Goal: Transaction & Acquisition: Purchase product/service

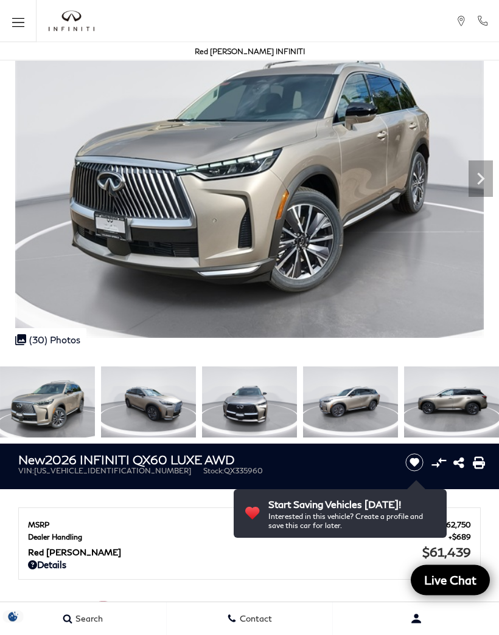
scroll to position [74, 0]
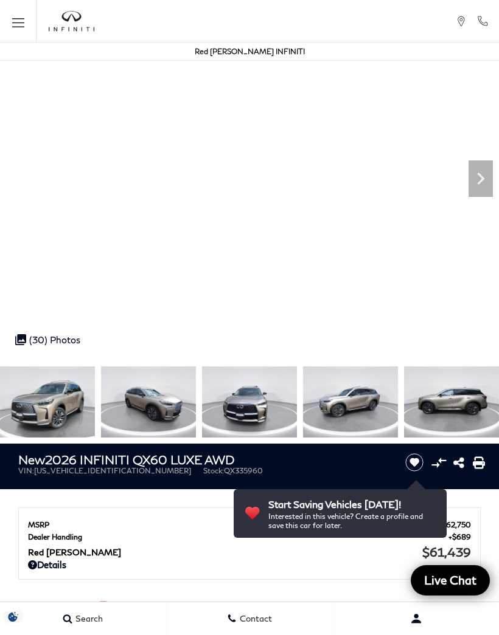
click at [492, 183] on icon "Next" at bounding box center [480, 179] width 24 height 24
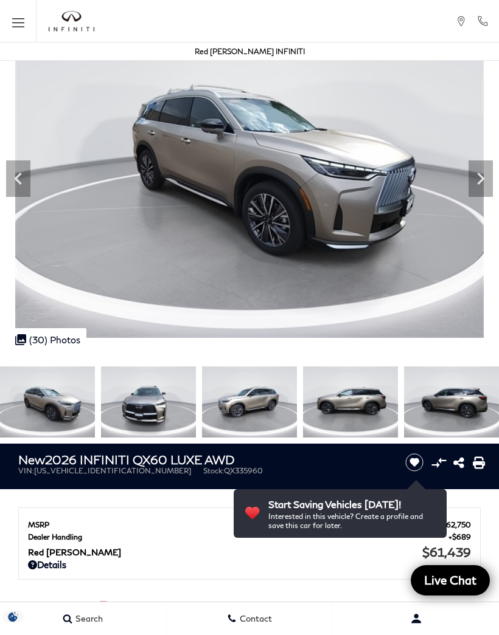
click at [479, 185] on icon "Next" at bounding box center [480, 179] width 24 height 24
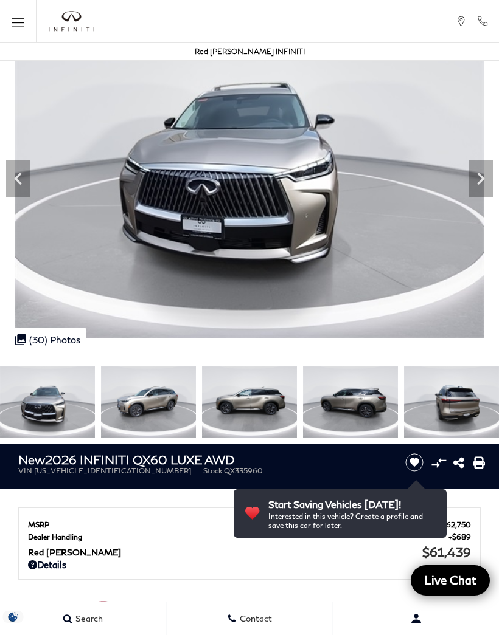
click at [479, 184] on icon "Next" at bounding box center [480, 179] width 24 height 24
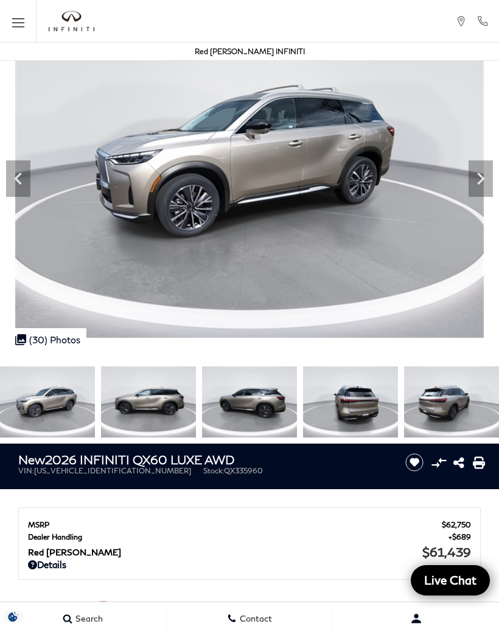
click at [478, 186] on icon "Next" at bounding box center [480, 179] width 24 height 24
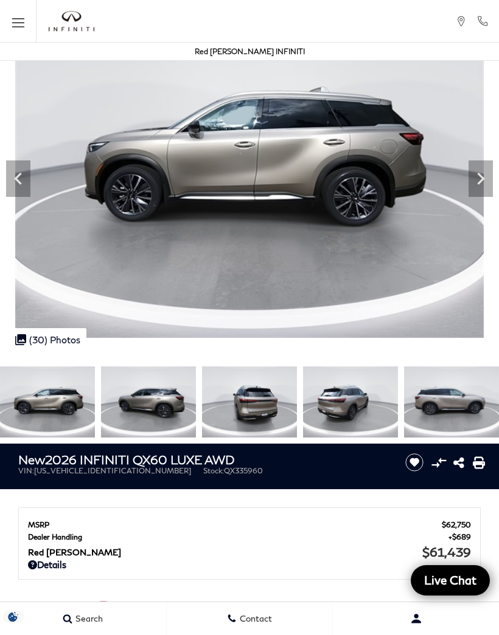
click at [480, 182] on icon "Next" at bounding box center [480, 179] width 7 height 12
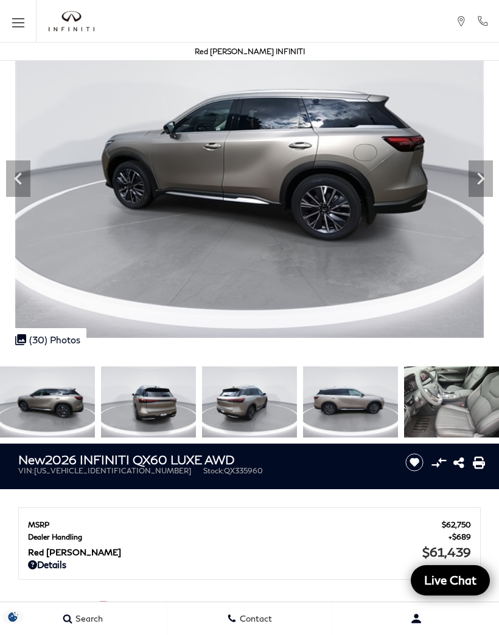
click at [474, 192] on div "Next" at bounding box center [480, 179] width 24 height 36
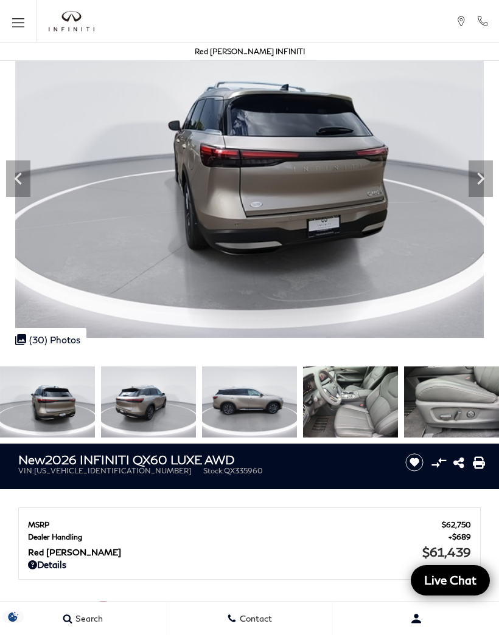
click at [479, 190] on icon "Next" at bounding box center [480, 179] width 24 height 24
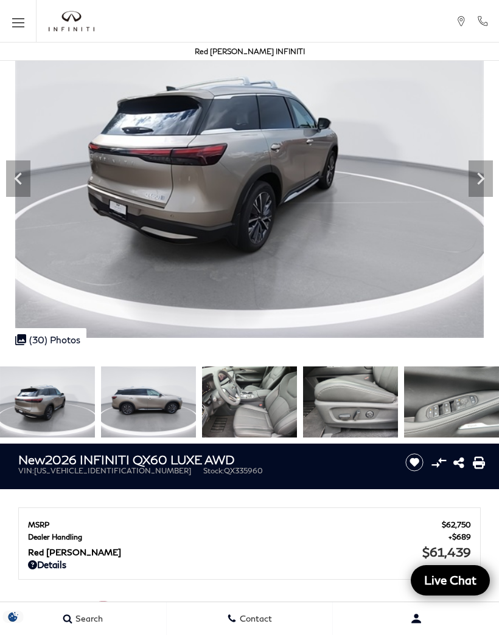
click at [483, 187] on icon "Next" at bounding box center [480, 179] width 24 height 24
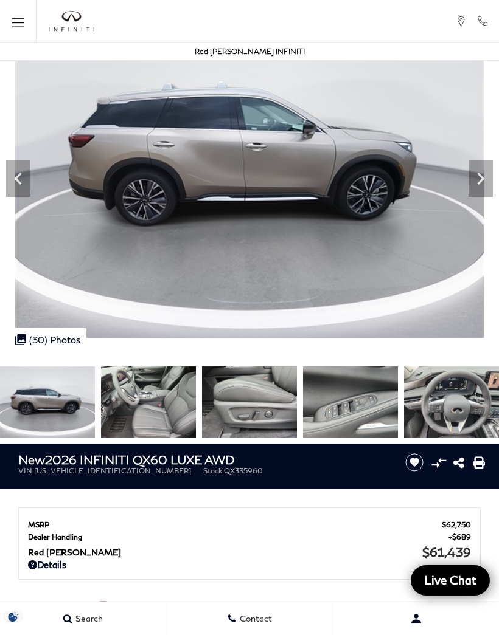
click at [483, 187] on icon "Next" at bounding box center [480, 179] width 24 height 24
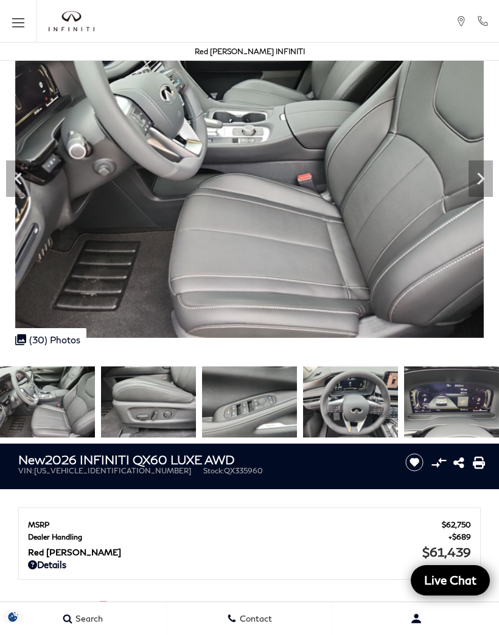
click at [485, 189] on icon "Next" at bounding box center [480, 179] width 24 height 24
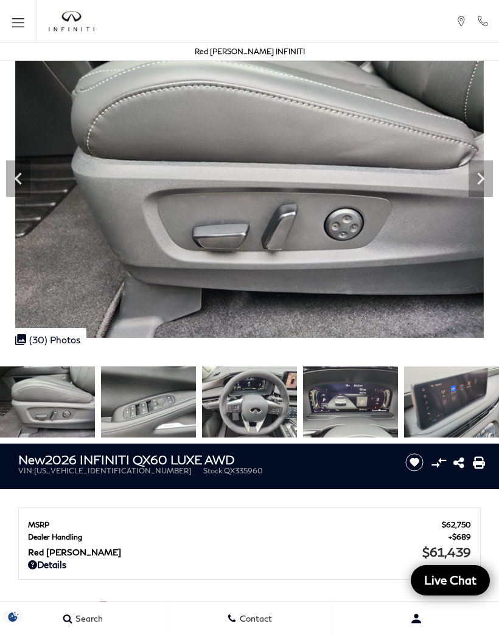
click at [491, 187] on icon "Next" at bounding box center [480, 179] width 24 height 24
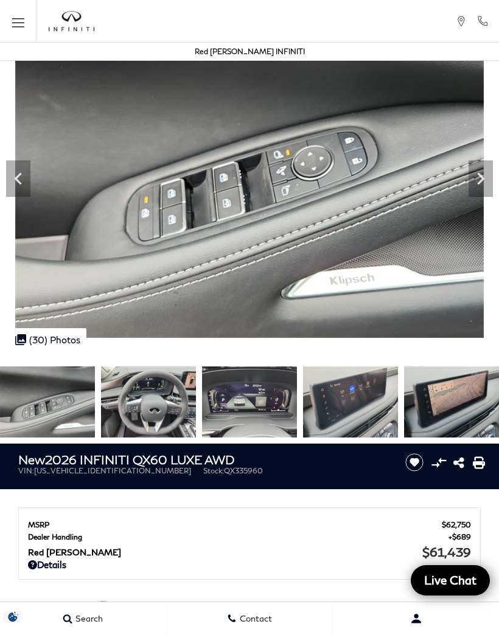
click at [482, 191] on div "Next" at bounding box center [480, 179] width 24 height 36
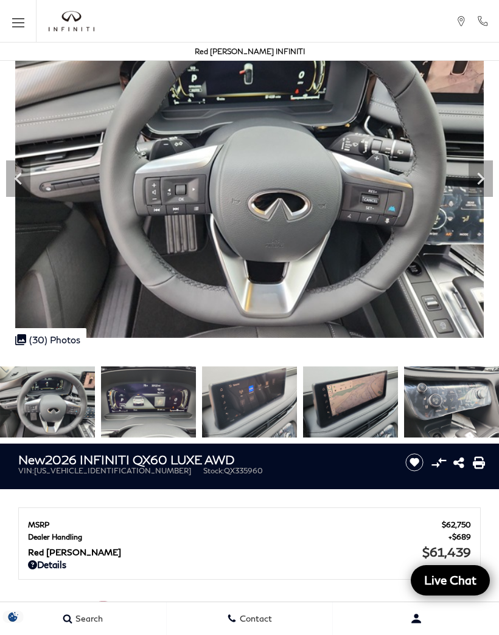
click at [483, 190] on icon "Next" at bounding box center [480, 179] width 24 height 24
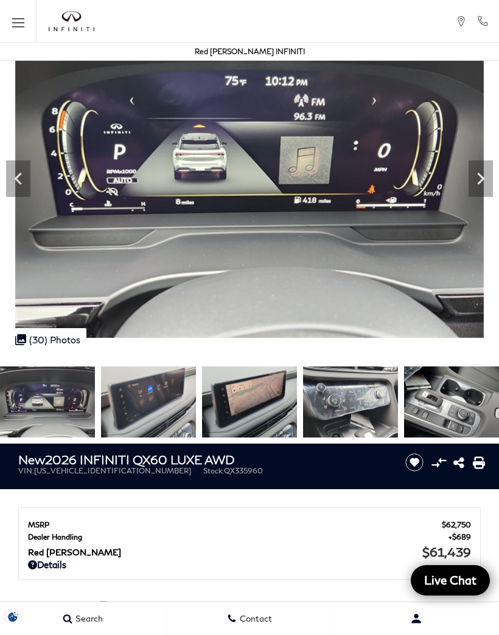
click at [485, 190] on icon "Next" at bounding box center [480, 179] width 24 height 24
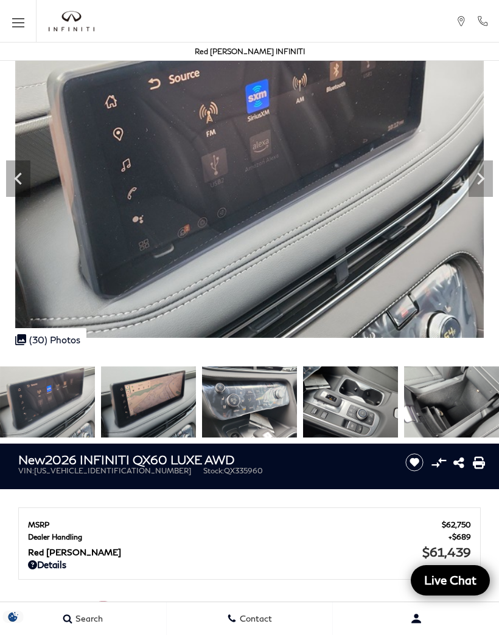
click at [485, 190] on icon "Next" at bounding box center [480, 179] width 24 height 24
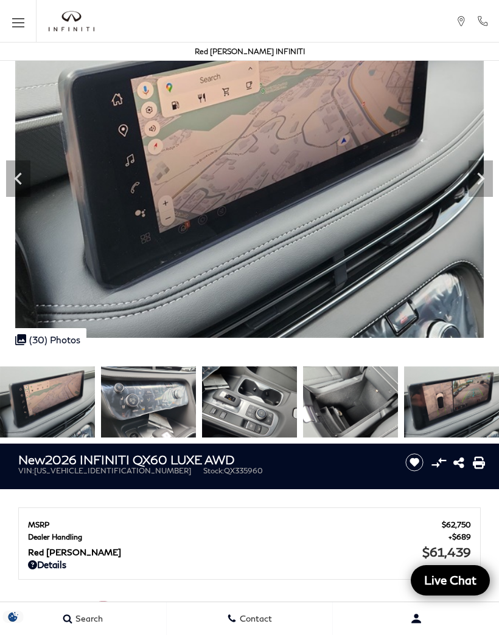
click at [485, 190] on icon "Next" at bounding box center [480, 179] width 24 height 24
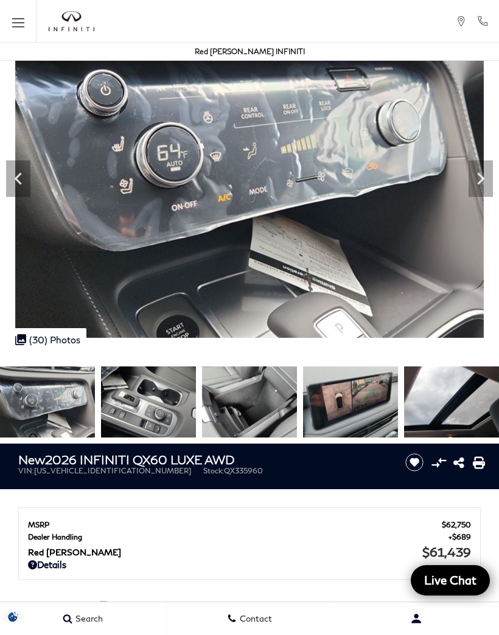
click at [35, 23] on button "Menu" at bounding box center [18, 21] width 36 height 43
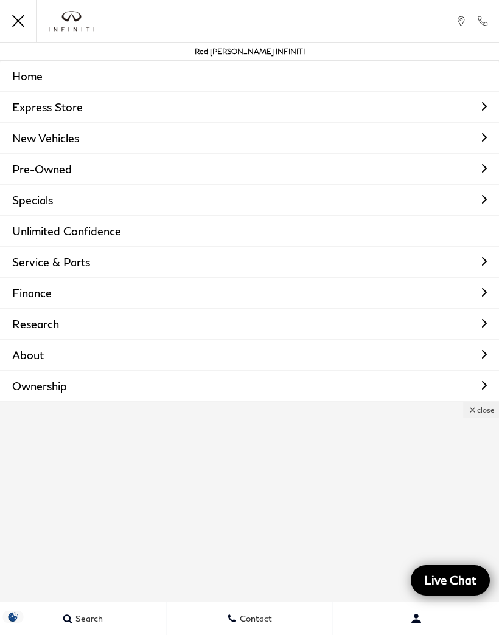
click at [63, 142] on link "New Vehicles" at bounding box center [249, 138] width 499 height 30
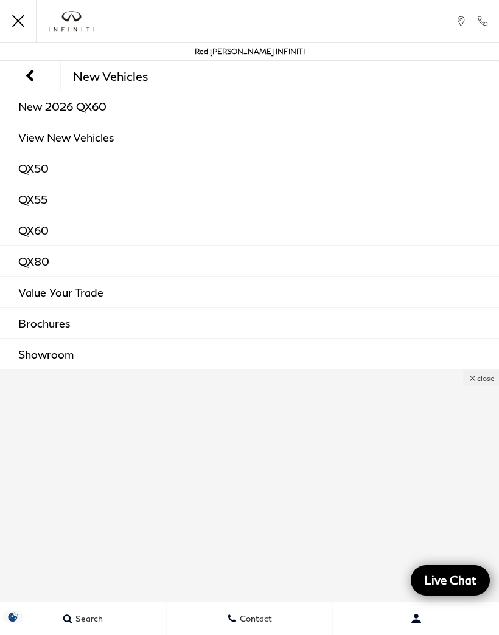
click at [39, 233] on link "QX60" at bounding box center [249, 230] width 499 height 30
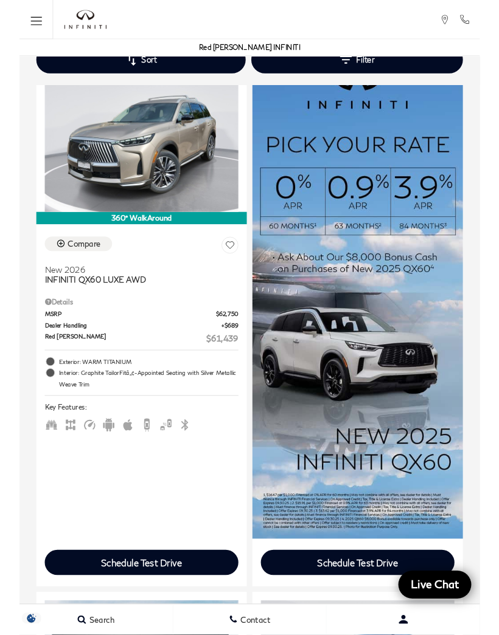
scroll to position [666, 0]
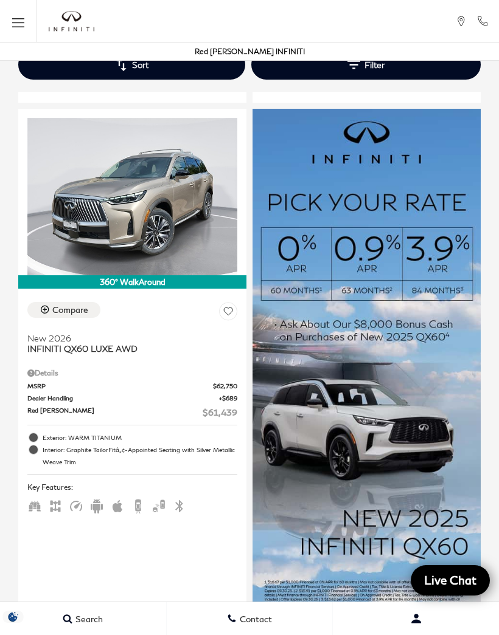
click at [381, 393] on img at bounding box center [366, 369] width 228 height 521
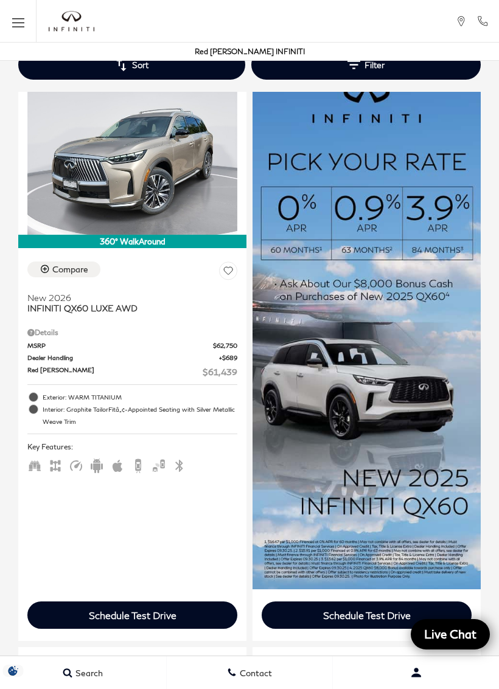
scroll to position [711, 0]
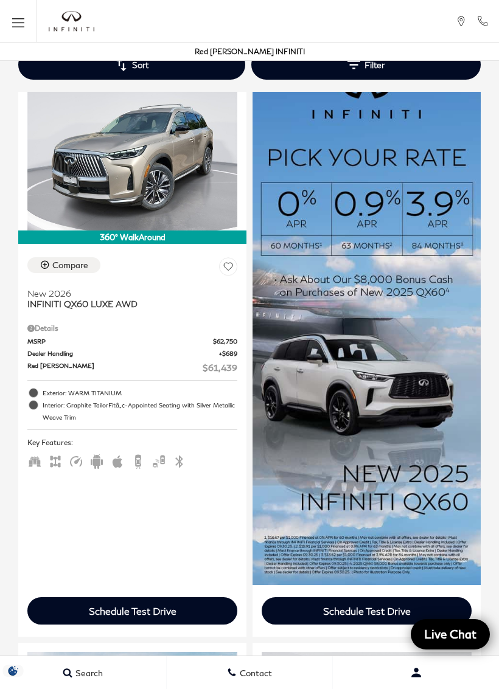
click at [434, 535] on img at bounding box center [366, 324] width 228 height 521
click at [395, 367] on img at bounding box center [366, 324] width 228 height 521
click at [401, 297] on img at bounding box center [366, 324] width 228 height 521
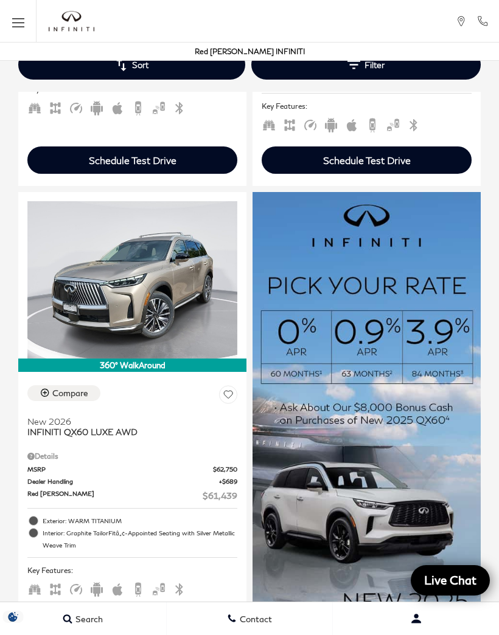
scroll to position [581, 0]
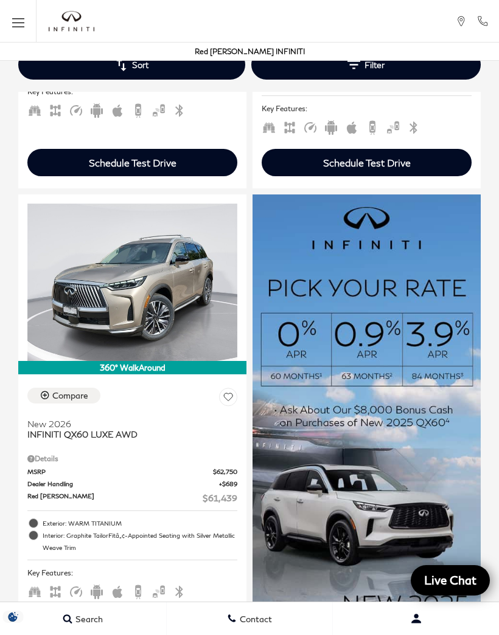
click at [394, 397] on img at bounding box center [366, 455] width 228 height 521
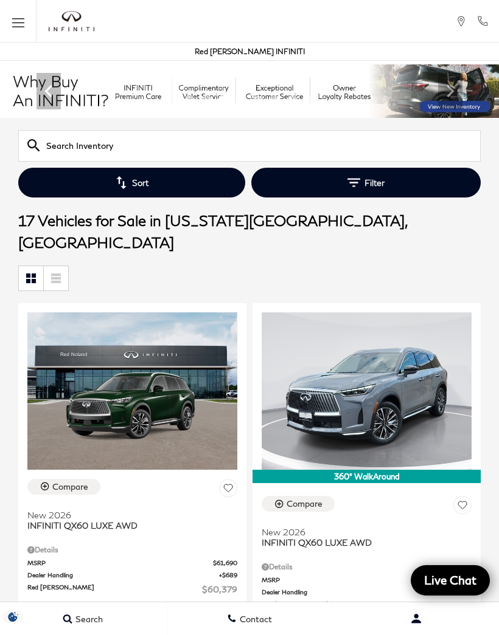
scroll to position [0, 0]
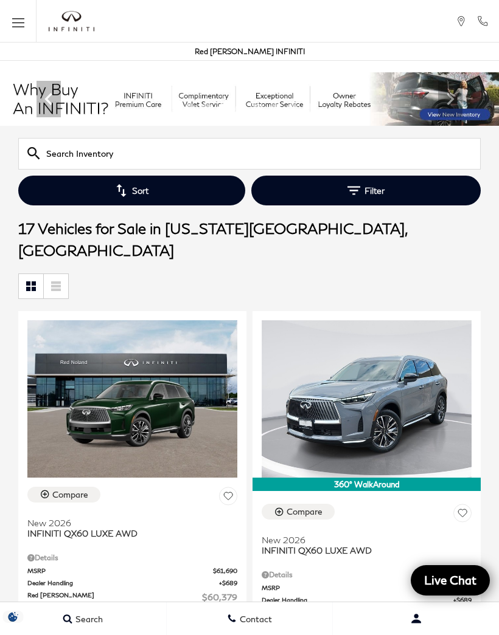
click at [165, 190] on button "Sort" at bounding box center [131, 191] width 227 height 30
click at [126, 195] on icon "button" at bounding box center [121, 190] width 13 height 13
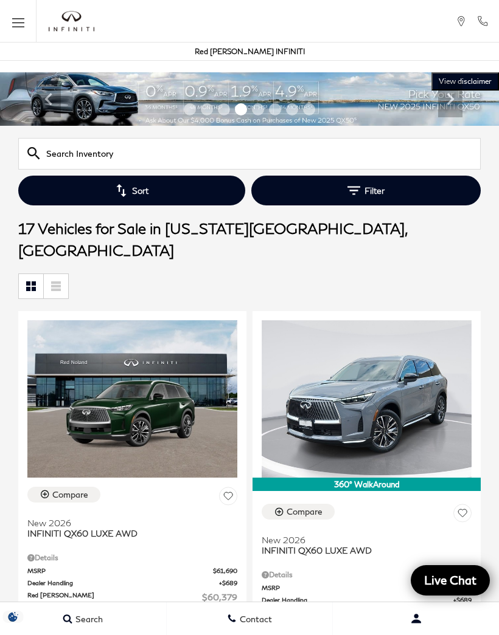
click at [38, 274] on link at bounding box center [31, 286] width 24 height 24
click at [176, 189] on button "Sort" at bounding box center [131, 191] width 227 height 30
click at [135, 189] on button "Sort" at bounding box center [131, 191] width 227 height 30
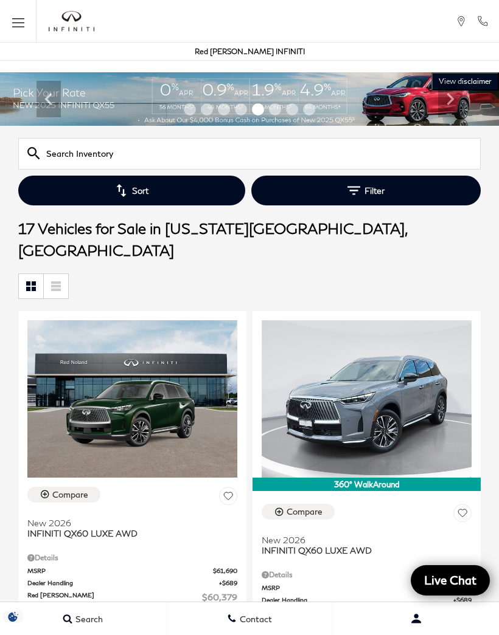
click at [376, 189] on button "Filter" at bounding box center [365, 191] width 229 height 30
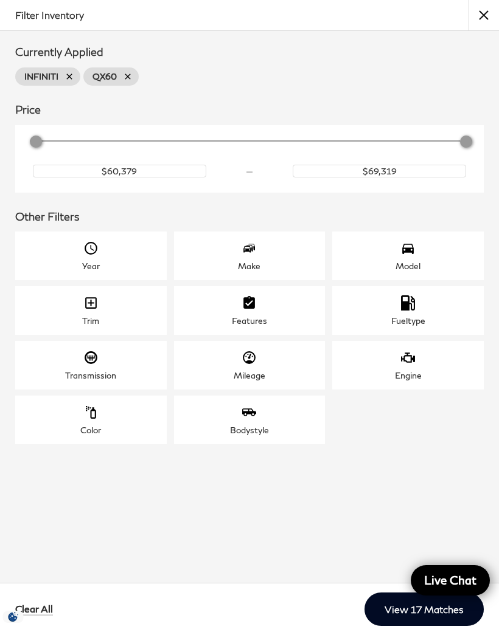
click at [94, 261] on span "Year" at bounding box center [90, 251] width 15 height 20
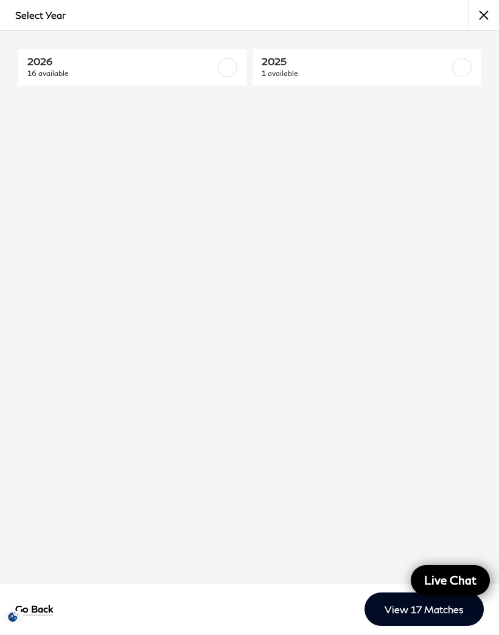
click at [463, 65] on label at bounding box center [461, 67] width 19 height 19
checkbox input "true"
click at [416, 617] on link "View 1 Match" at bounding box center [431, 609] width 103 height 33
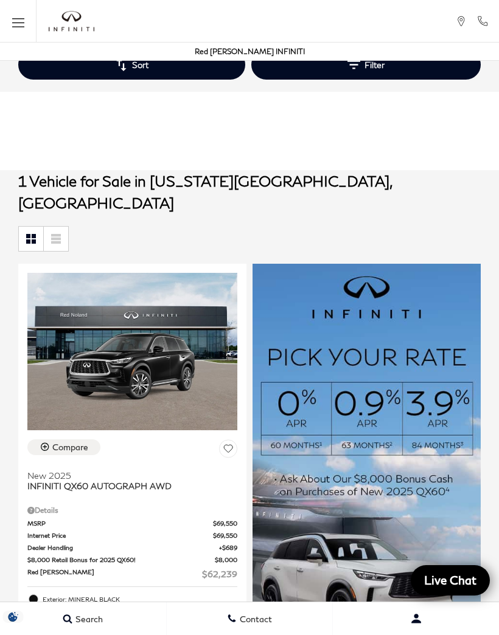
scroll to position [43, 0]
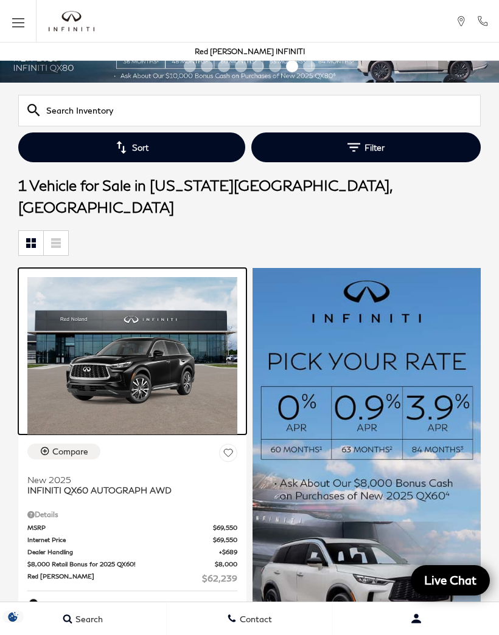
click at [151, 374] on img at bounding box center [132, 356] width 210 height 158
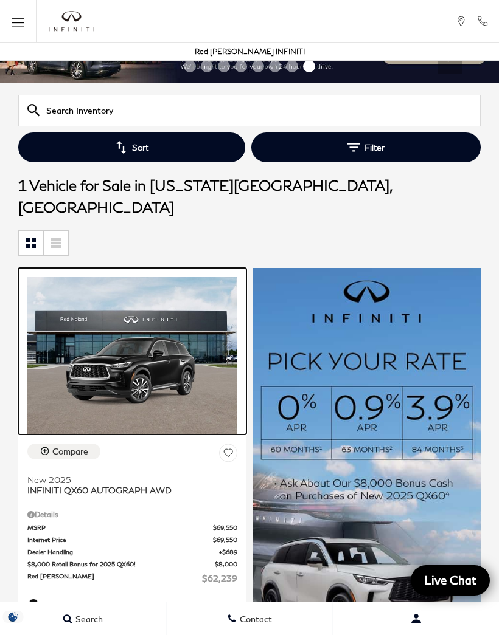
click at [151, 337] on img at bounding box center [132, 356] width 210 height 158
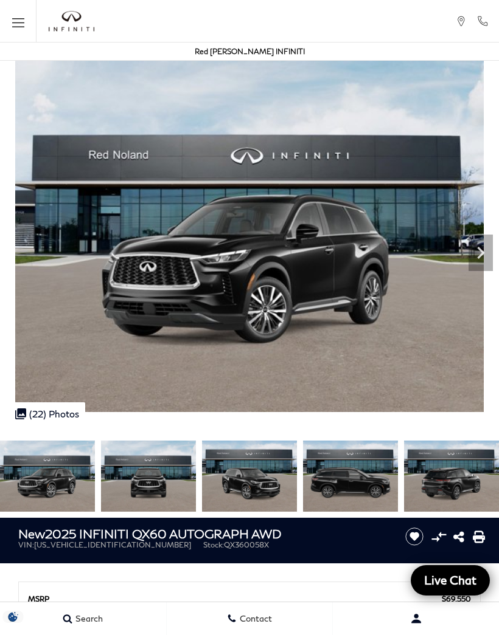
click at [472, 249] on icon "Next" at bounding box center [480, 253] width 24 height 24
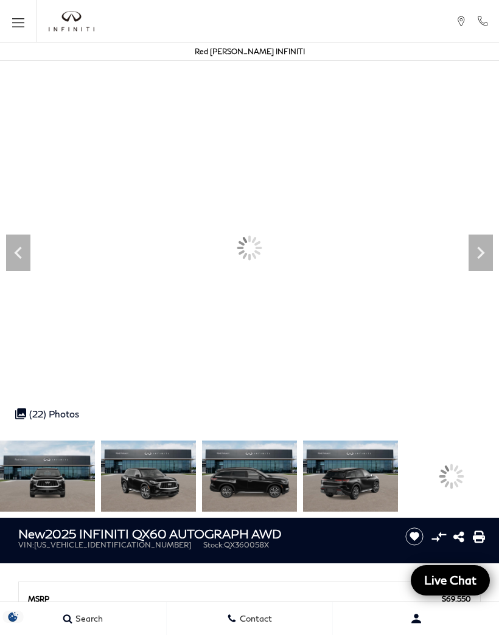
click at [472, 248] on icon "Next" at bounding box center [480, 253] width 24 height 24
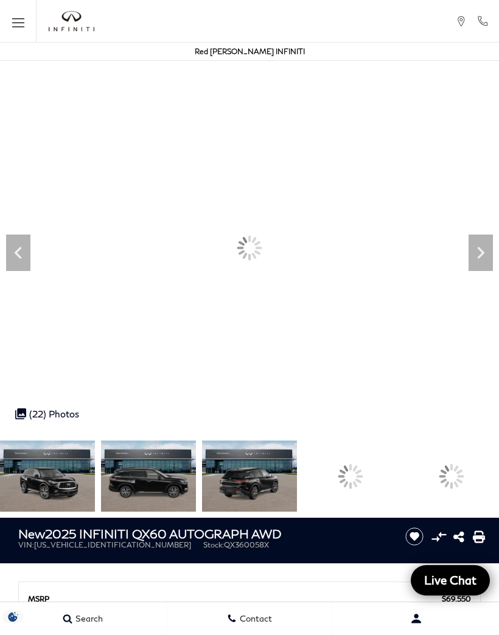
click at [479, 254] on icon "Next" at bounding box center [480, 253] width 24 height 24
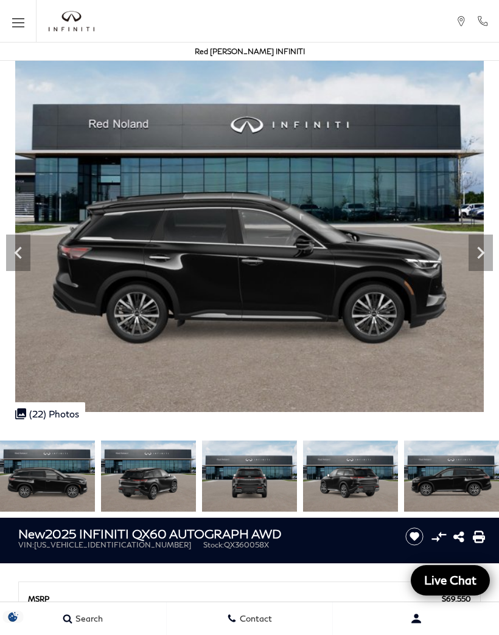
click at [470, 254] on icon "Next" at bounding box center [480, 253] width 24 height 24
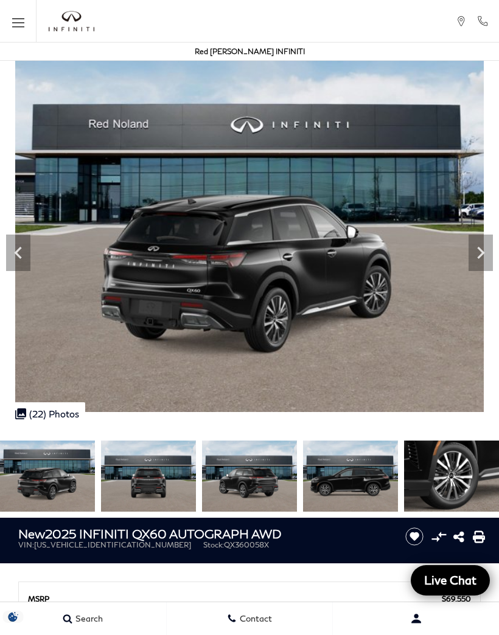
click at [470, 260] on icon "Next" at bounding box center [480, 253] width 24 height 24
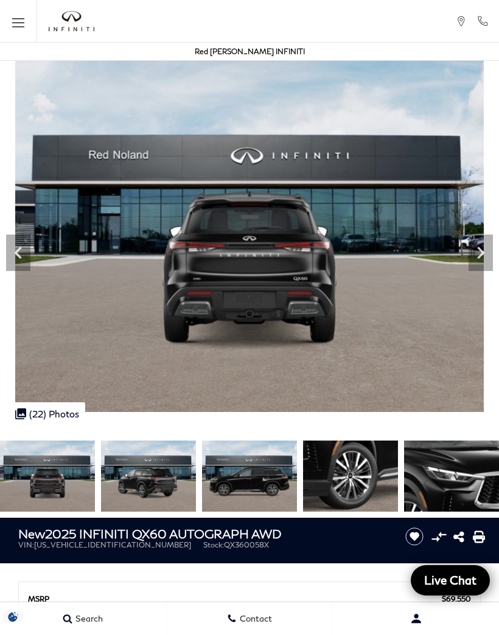
click at [476, 256] on icon "Next" at bounding box center [480, 253] width 24 height 24
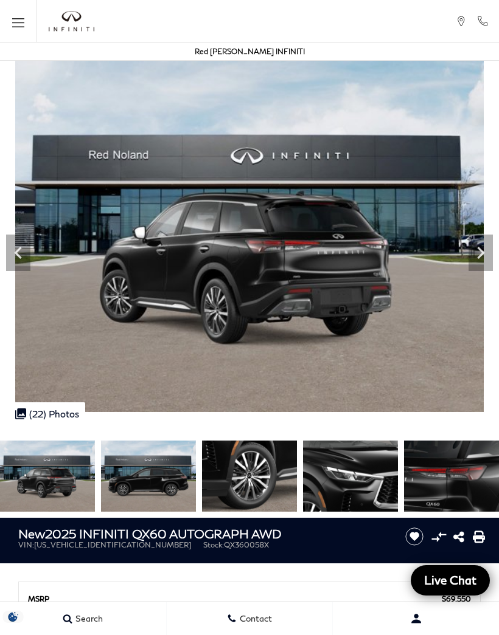
click at [480, 255] on icon "Next" at bounding box center [480, 253] width 7 height 12
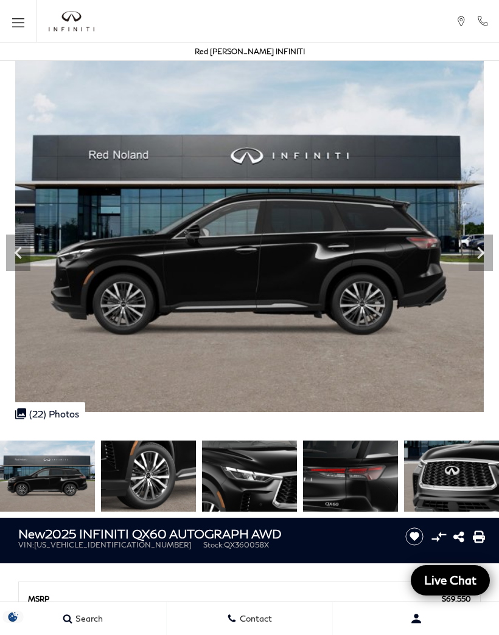
click at [475, 257] on icon "Next" at bounding box center [480, 253] width 24 height 24
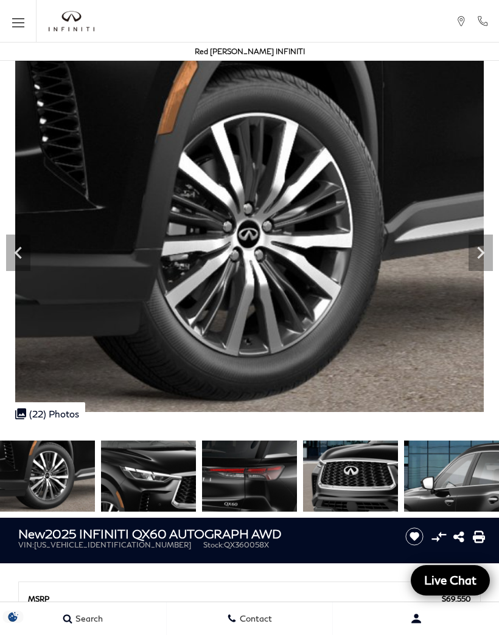
click at [481, 255] on icon "Next" at bounding box center [480, 253] width 7 height 12
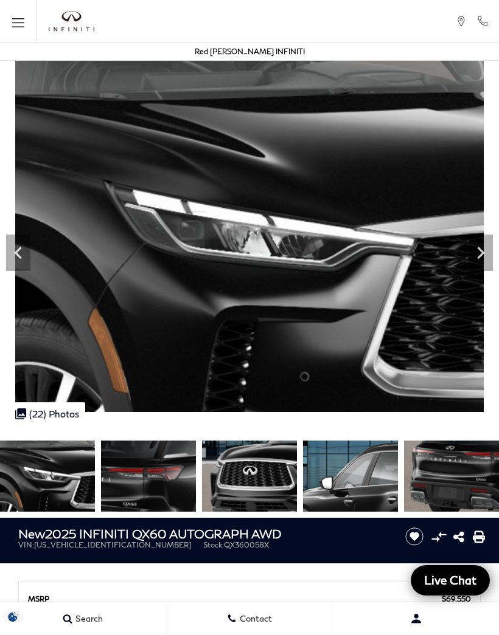
click at [478, 258] on icon "Next" at bounding box center [480, 253] width 7 height 12
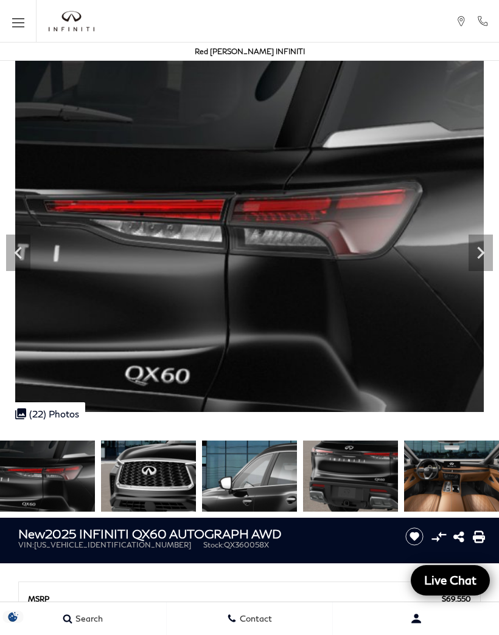
click at [476, 258] on icon "Next" at bounding box center [480, 253] width 24 height 24
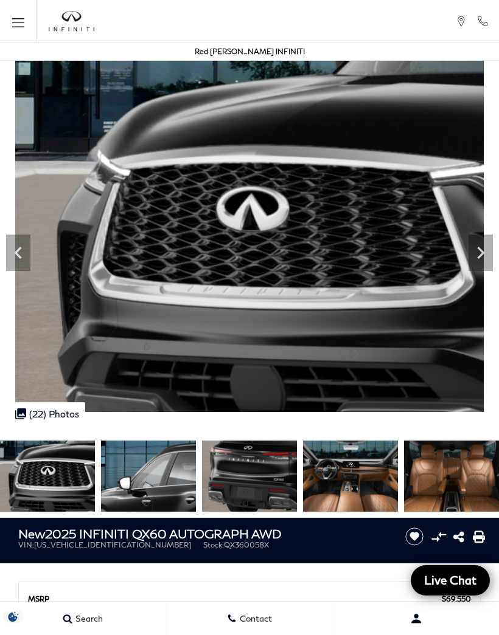
click at [479, 257] on icon "Next" at bounding box center [480, 253] width 7 height 12
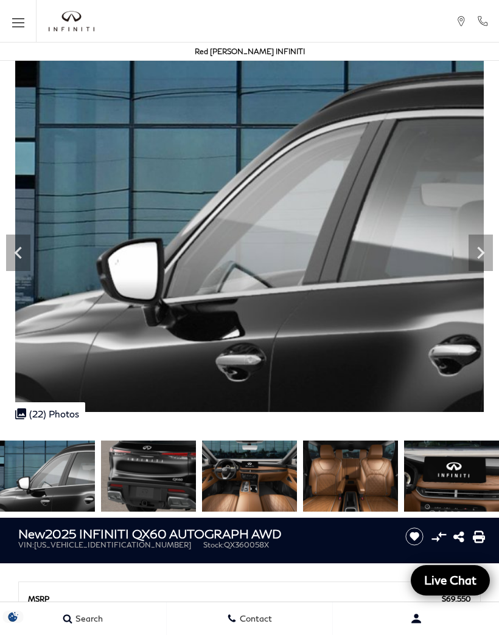
click at [484, 256] on icon "Next" at bounding box center [480, 253] width 24 height 24
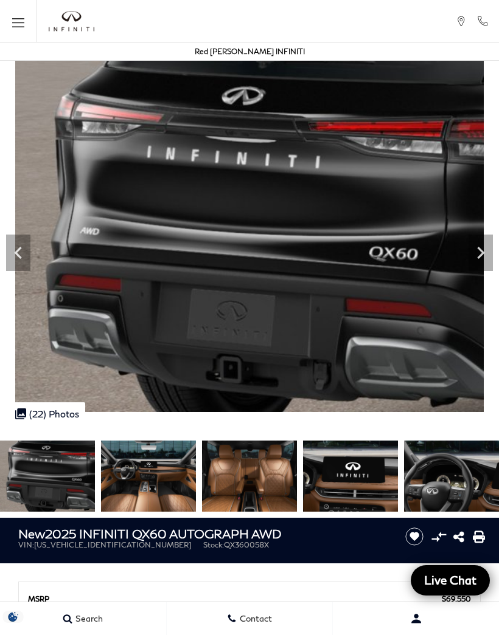
click at [479, 254] on icon "Next" at bounding box center [480, 253] width 24 height 24
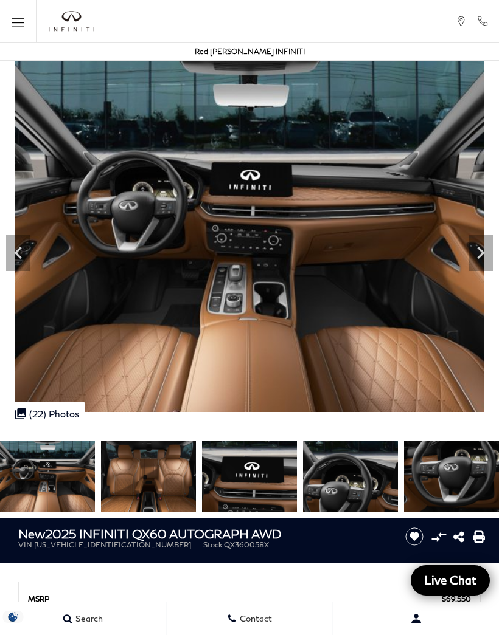
click at [482, 262] on icon "Next" at bounding box center [480, 253] width 24 height 24
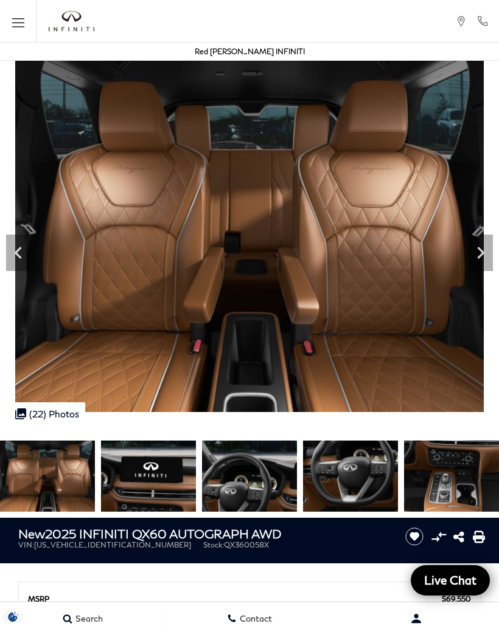
click at [482, 266] on div "Next" at bounding box center [480, 253] width 24 height 36
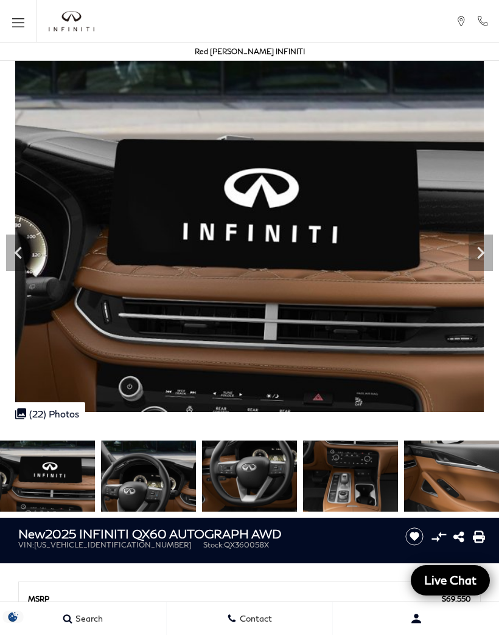
click at [480, 270] on div "Next" at bounding box center [480, 253] width 24 height 36
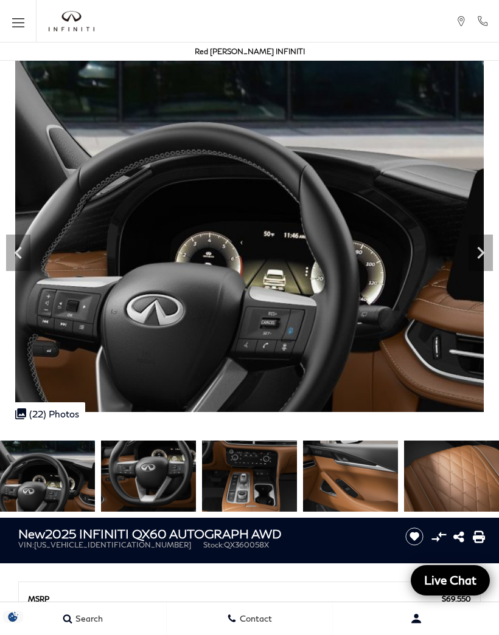
click at [476, 267] on div "Next" at bounding box center [480, 253] width 24 height 36
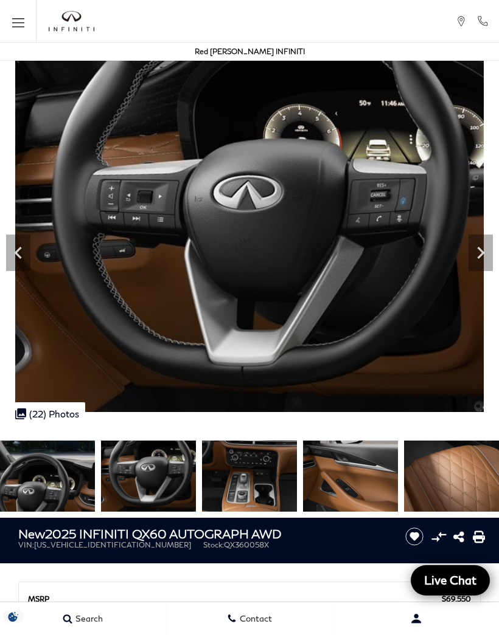
click at [482, 265] on div "Next" at bounding box center [480, 253] width 24 height 36
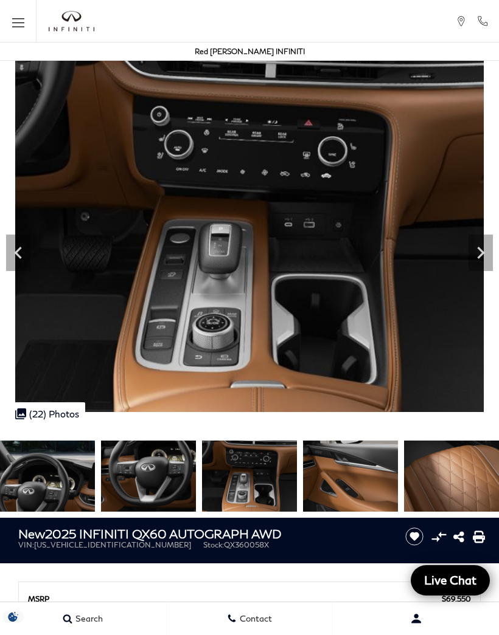
click at [479, 268] on div "Next" at bounding box center [480, 253] width 24 height 36
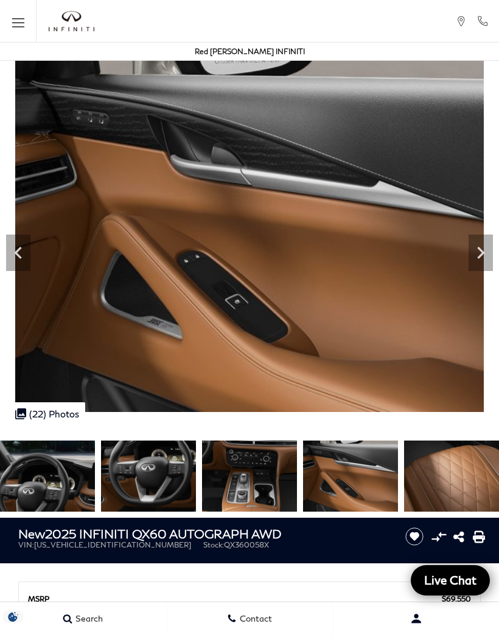
click at [482, 266] on div "Next" at bounding box center [480, 253] width 24 height 36
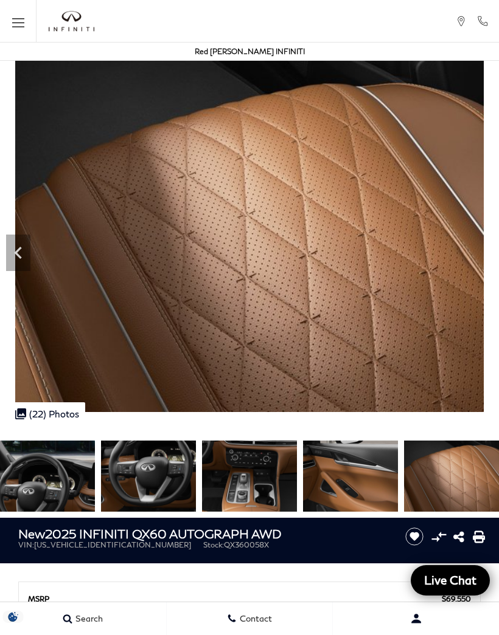
click at [482, 266] on img at bounding box center [249, 236] width 499 height 351
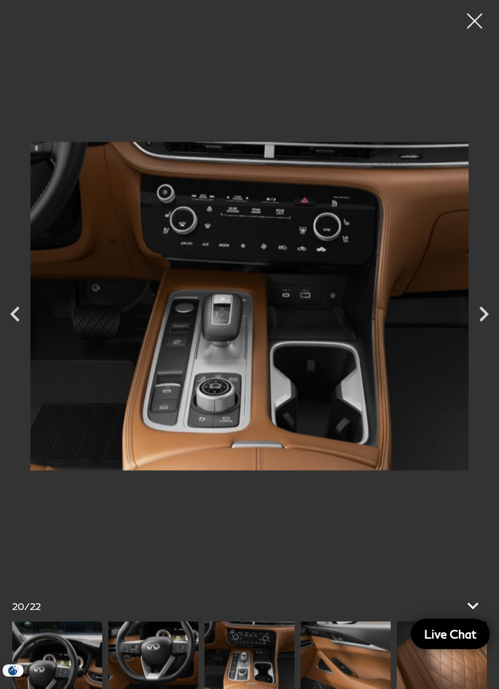
scroll to position [975, 0]
click at [483, 309] on icon "Next" at bounding box center [483, 314] width 9 height 15
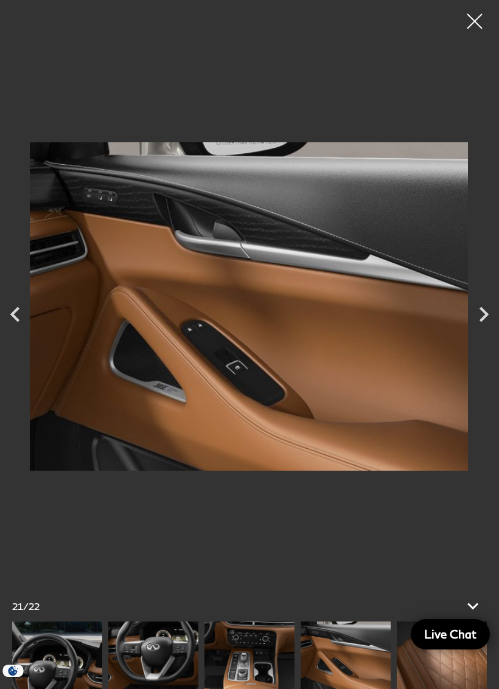
click at [481, 22] on div at bounding box center [474, 21] width 30 height 30
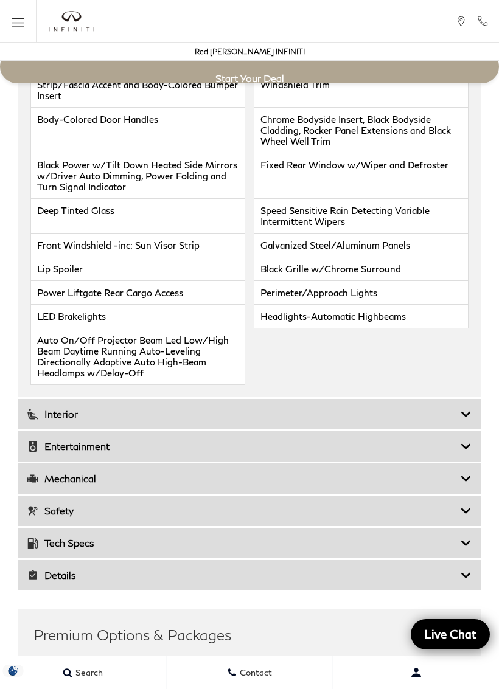
scroll to position [2827, 0]
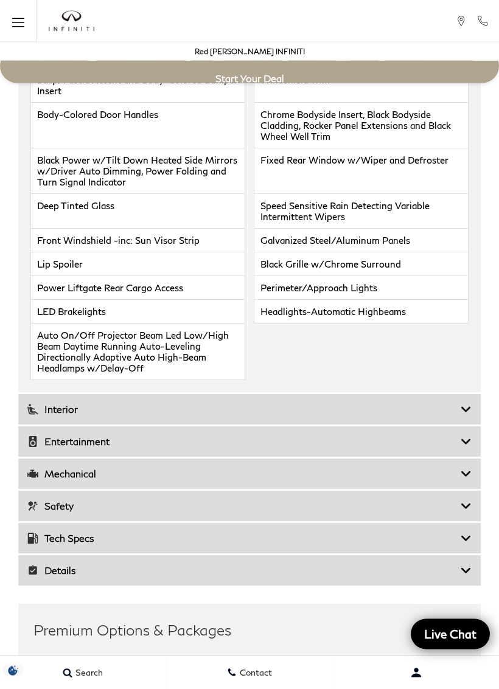
click at [463, 416] on icon at bounding box center [465, 410] width 11 height 12
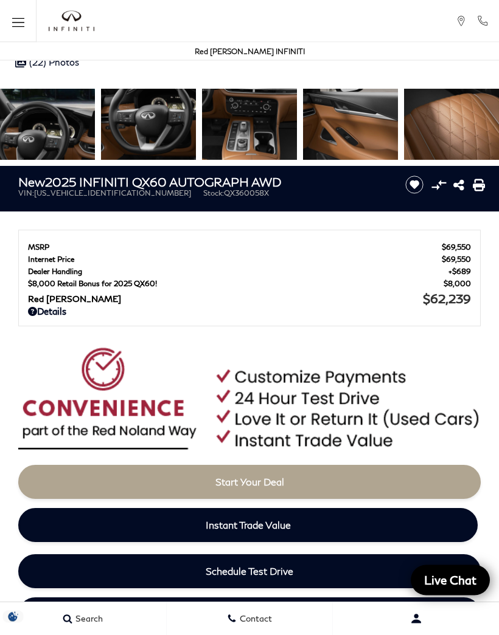
scroll to position [351, 0]
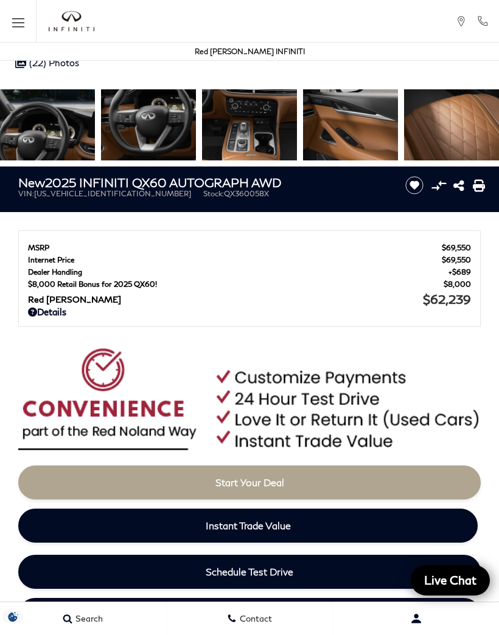
click at [389, 491] on link "Start Your Deal" at bounding box center [249, 483] width 462 height 34
click at [305, 408] on img at bounding box center [249, 402] width 462 height 108
